Goal: Find contact information: Find contact information

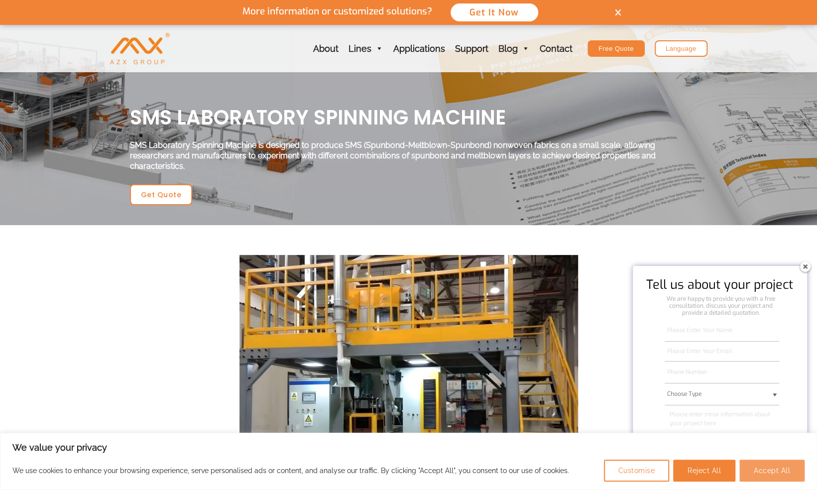
click at [759, 471] on button "Accept All" at bounding box center [772, 471] width 65 height 22
checkbox input "true"
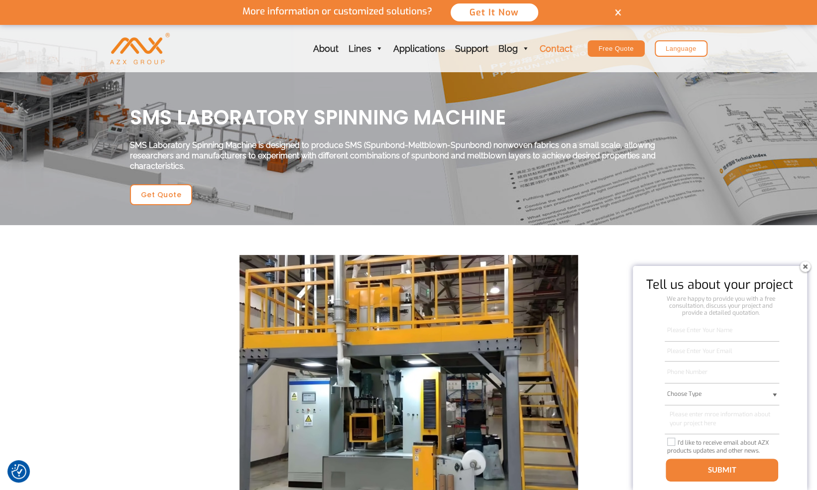
click at [552, 47] on link "Contact" at bounding box center [556, 48] width 43 height 47
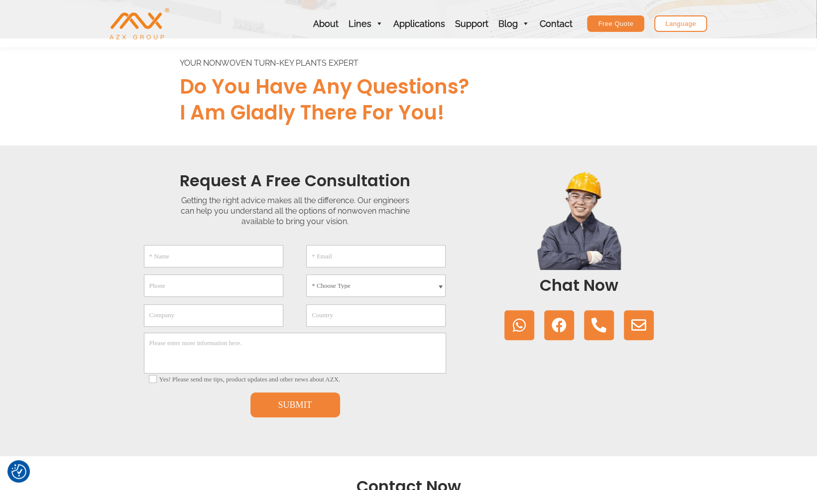
scroll to position [101, 0]
